Goal: Task Accomplishment & Management: Complete application form

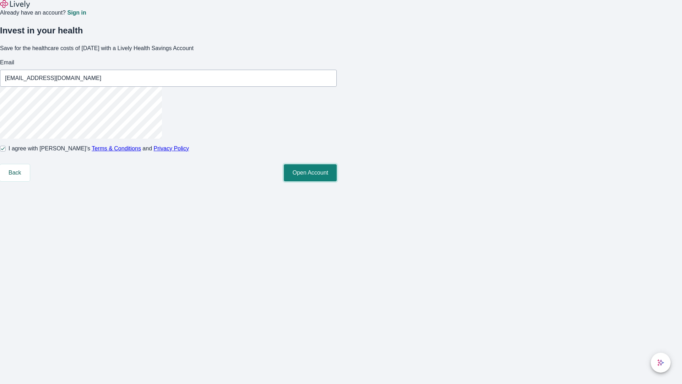
click at [337, 181] on button "Open Account" at bounding box center [310, 172] width 53 height 17
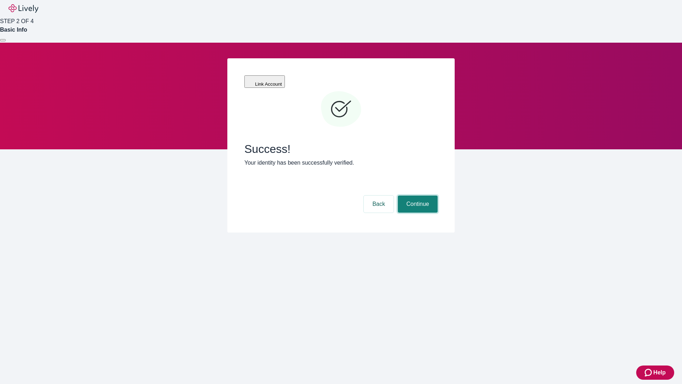
click at [417, 195] on button "Continue" at bounding box center [418, 203] width 40 height 17
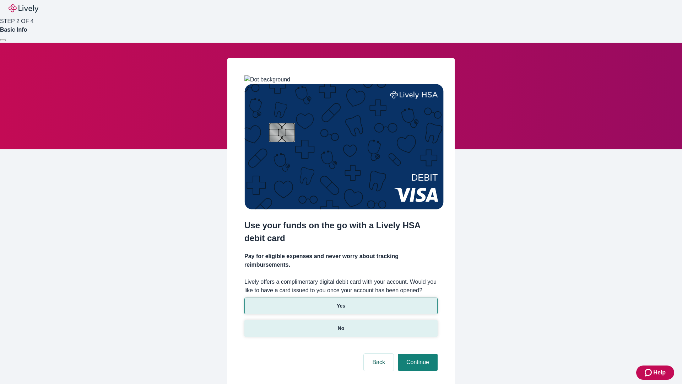
click at [341, 325] on p "No" at bounding box center [341, 328] width 7 height 7
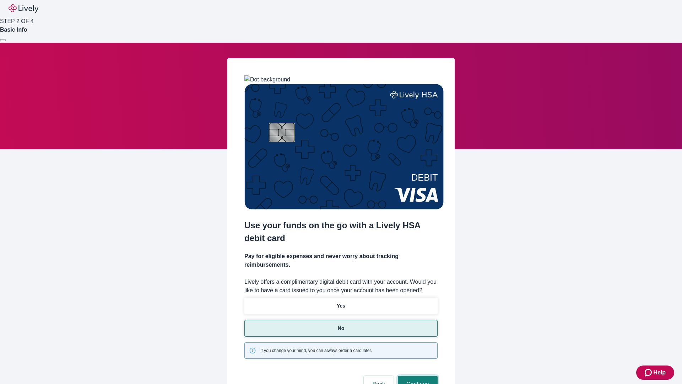
click at [417, 376] on button "Continue" at bounding box center [418, 384] width 40 height 17
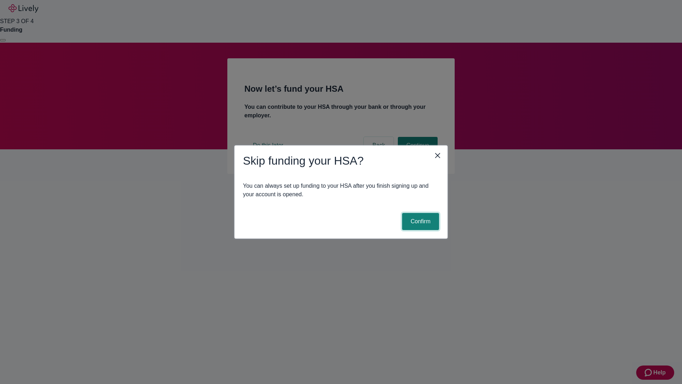
click at [420, 221] on button "Confirm" at bounding box center [420, 221] width 37 height 17
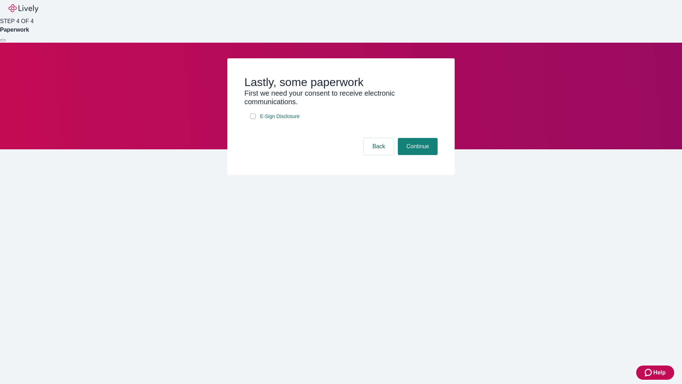
click at [253, 119] on input "E-Sign Disclosure" at bounding box center [253, 116] width 6 height 6
checkbox input "true"
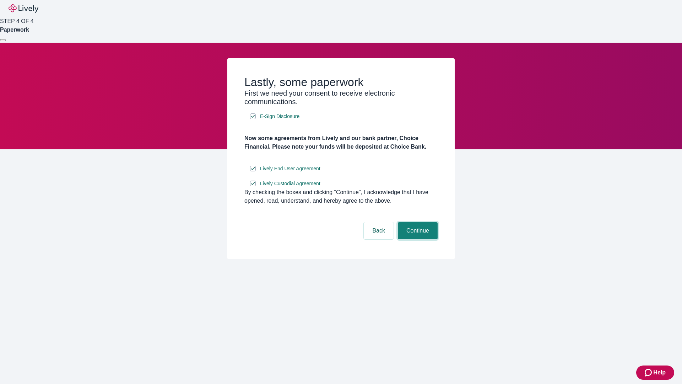
click at [417, 239] on button "Continue" at bounding box center [418, 230] width 40 height 17
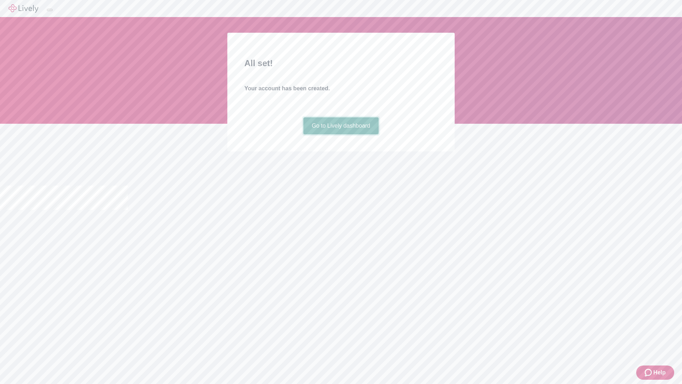
click at [341, 134] on link "Go to Lively dashboard" at bounding box center [342, 125] width 76 height 17
